Goal: Information Seeking & Learning: Find specific fact

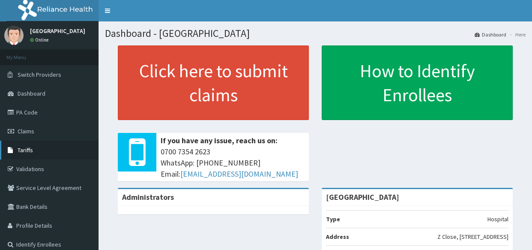
click at [31, 152] on span "Tariffs" at bounding box center [25, 150] width 15 height 8
click at [30, 150] on span "Tariffs" at bounding box center [25, 150] width 15 height 8
drag, startPoint x: 58, startPoint y: 158, endPoint x: 63, endPoint y: 154, distance: 5.8
click at [59, 156] on link "Tariffs" at bounding box center [49, 149] width 98 height 19
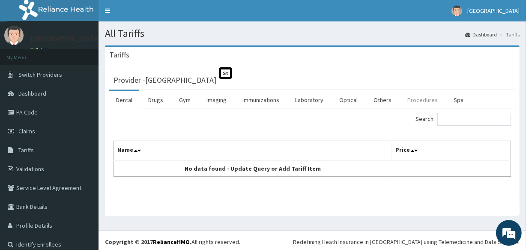
click at [424, 100] on link "Procedures" at bounding box center [422, 100] width 44 height 18
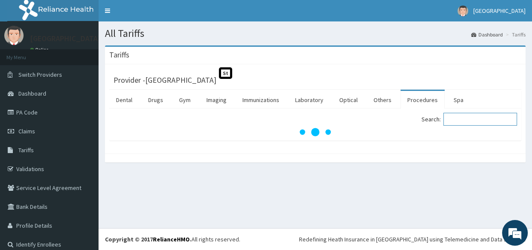
click at [452, 118] on input "Search:" at bounding box center [480, 119] width 74 height 13
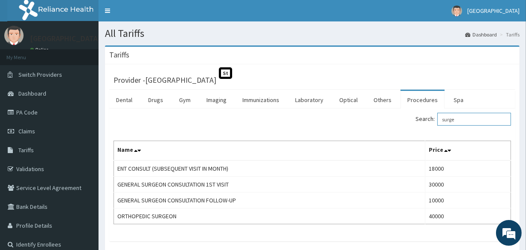
type input "surge"
